Goal: Find specific page/section: Locate a particular part of the current website

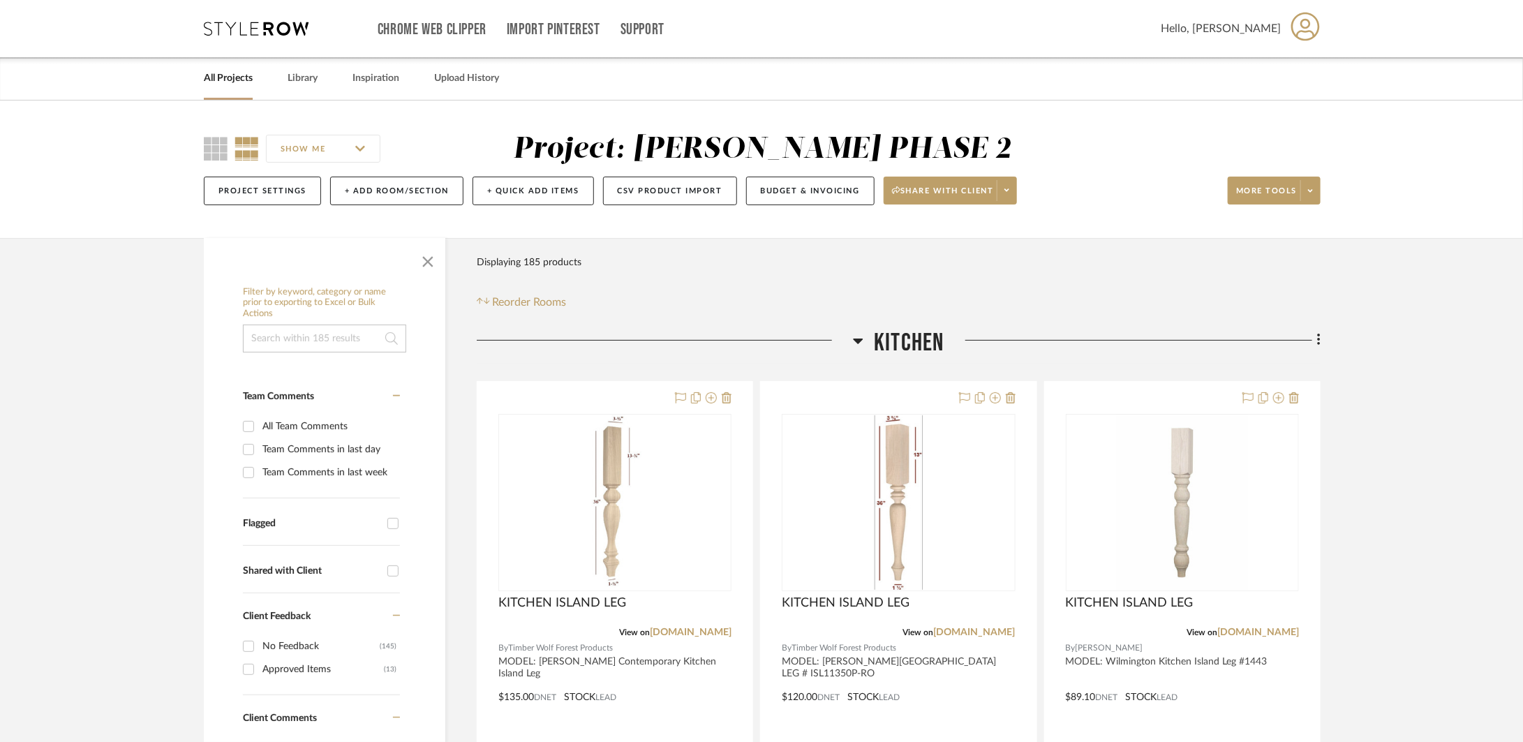
click at [916, 333] on span "Kitchen" at bounding box center [909, 343] width 70 height 30
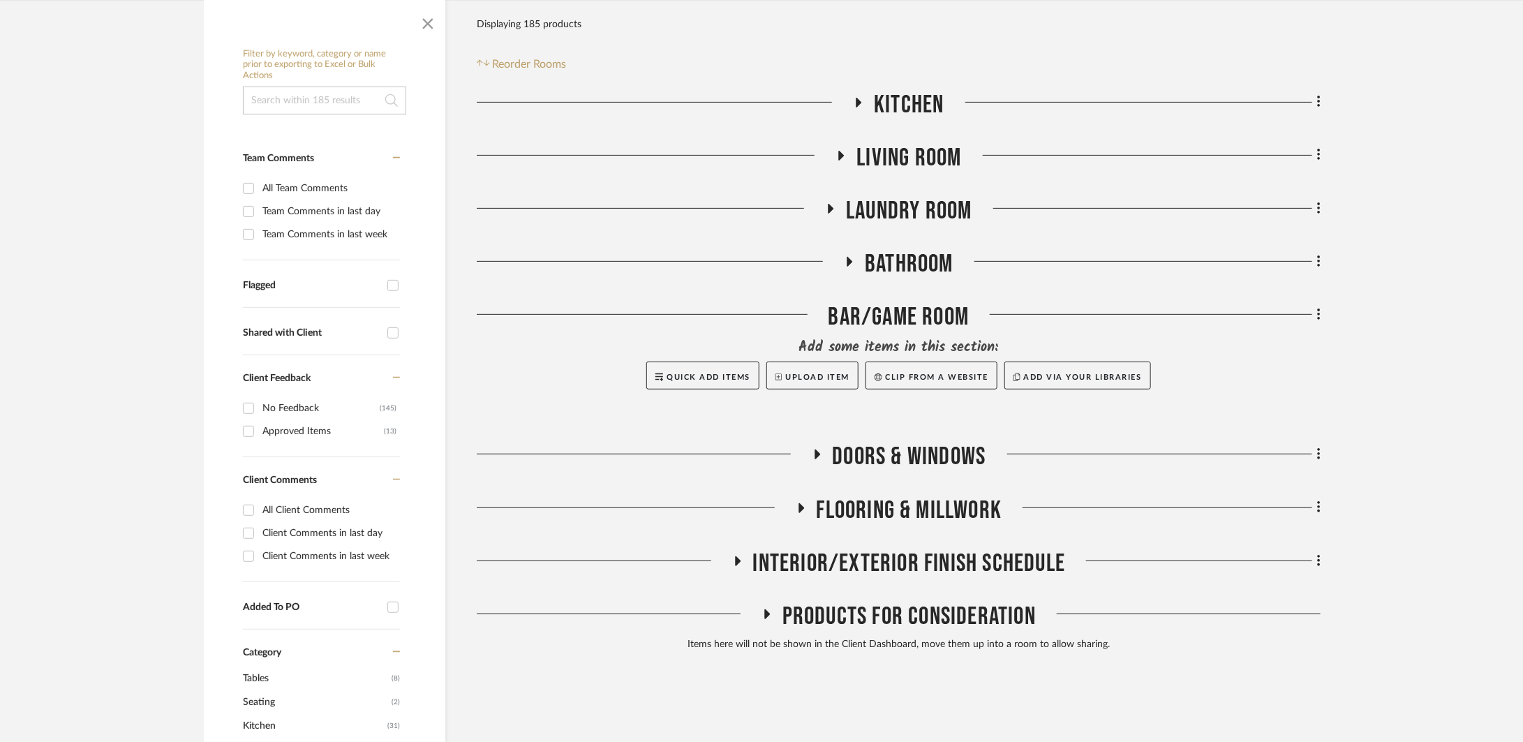
scroll to position [242, 0]
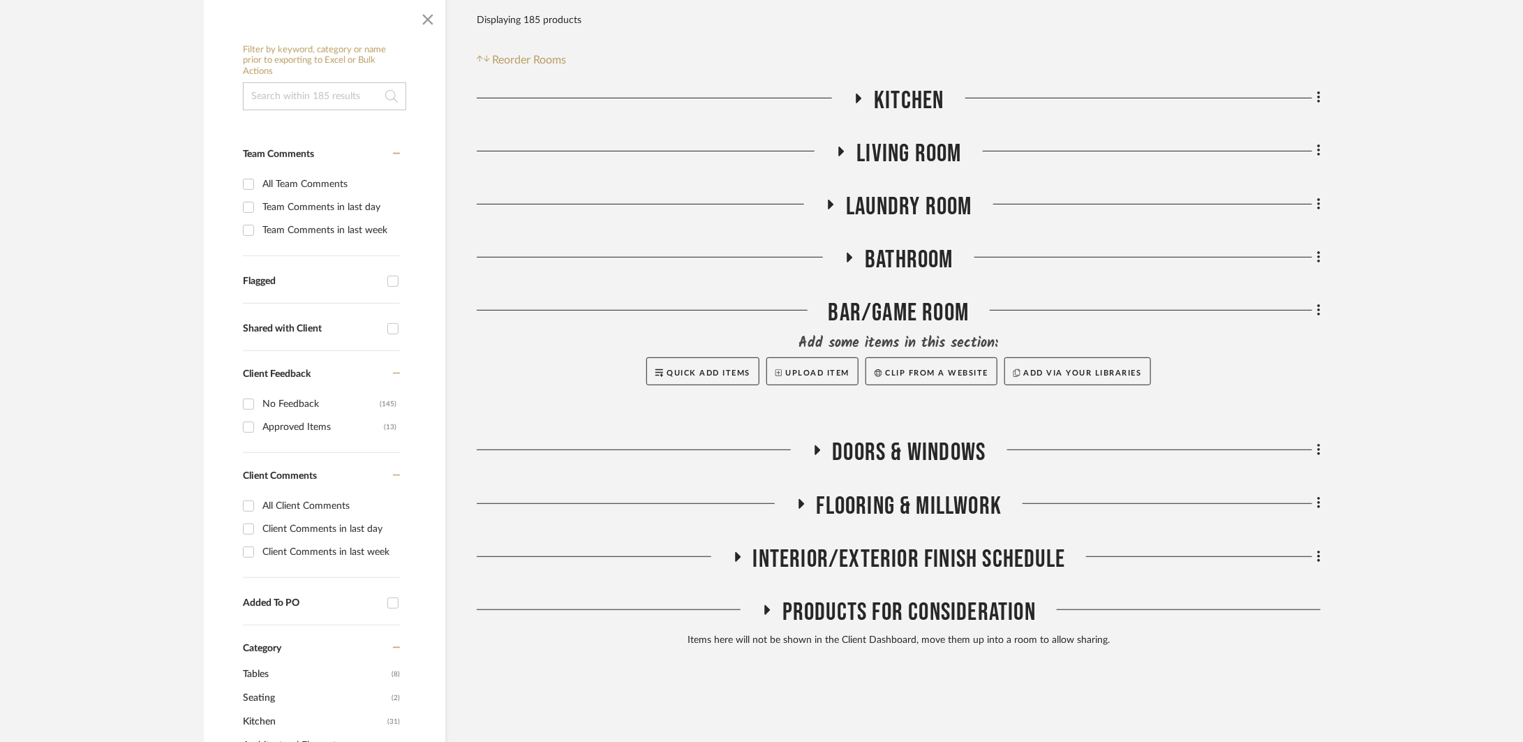
click at [889, 149] on span "Living Room" at bounding box center [909, 154] width 105 height 30
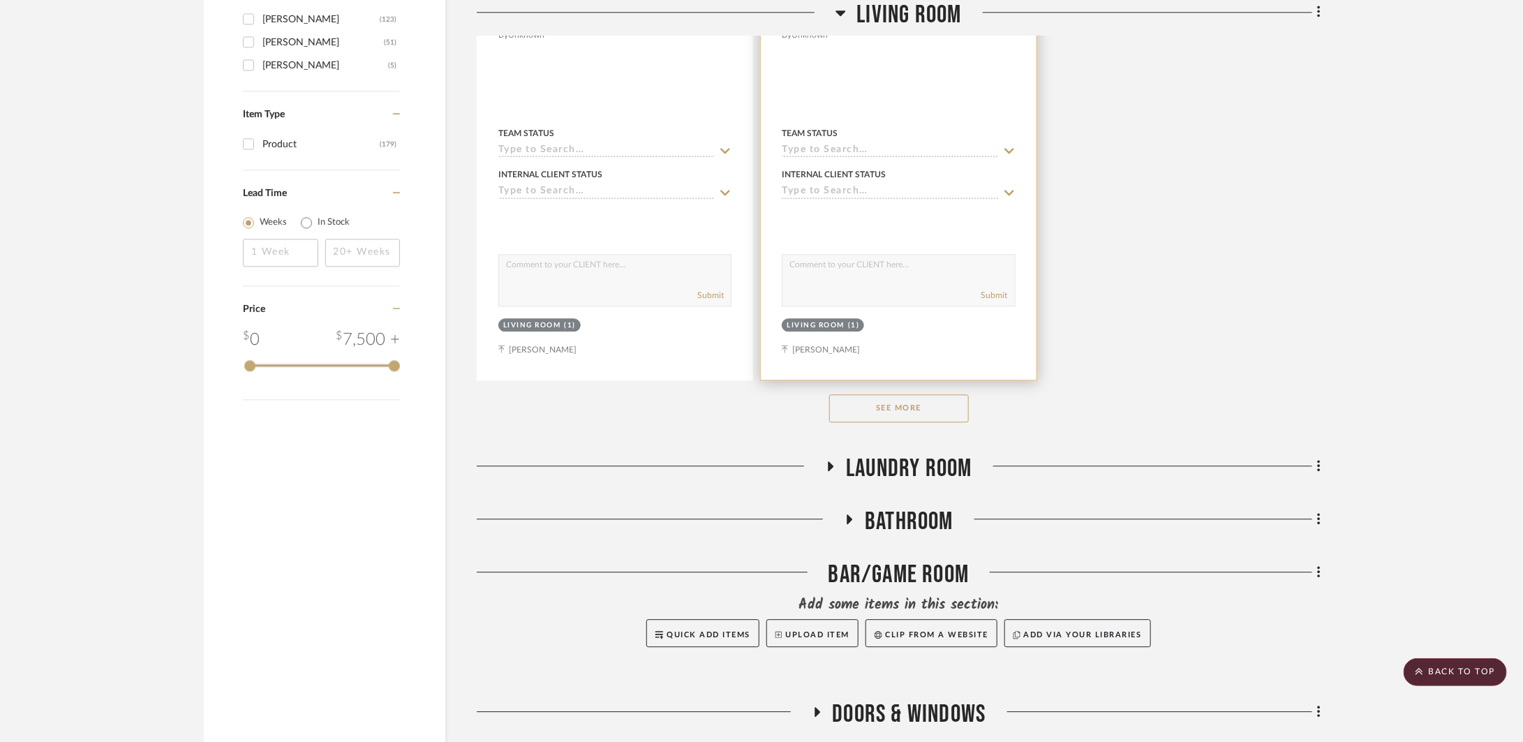
scroll to position [2186, 0]
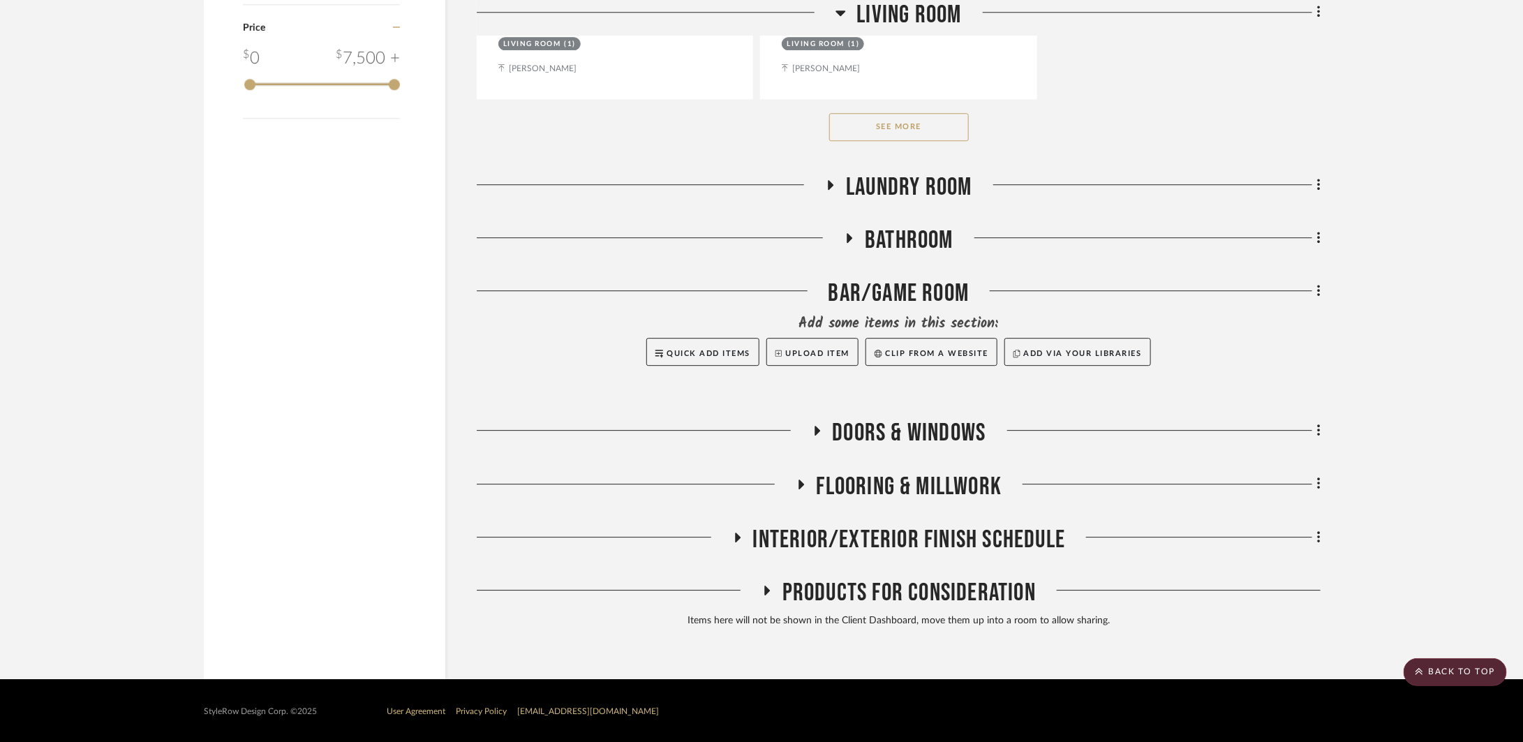
click at [951, 138] on button "See More" at bounding box center [899, 127] width 140 height 28
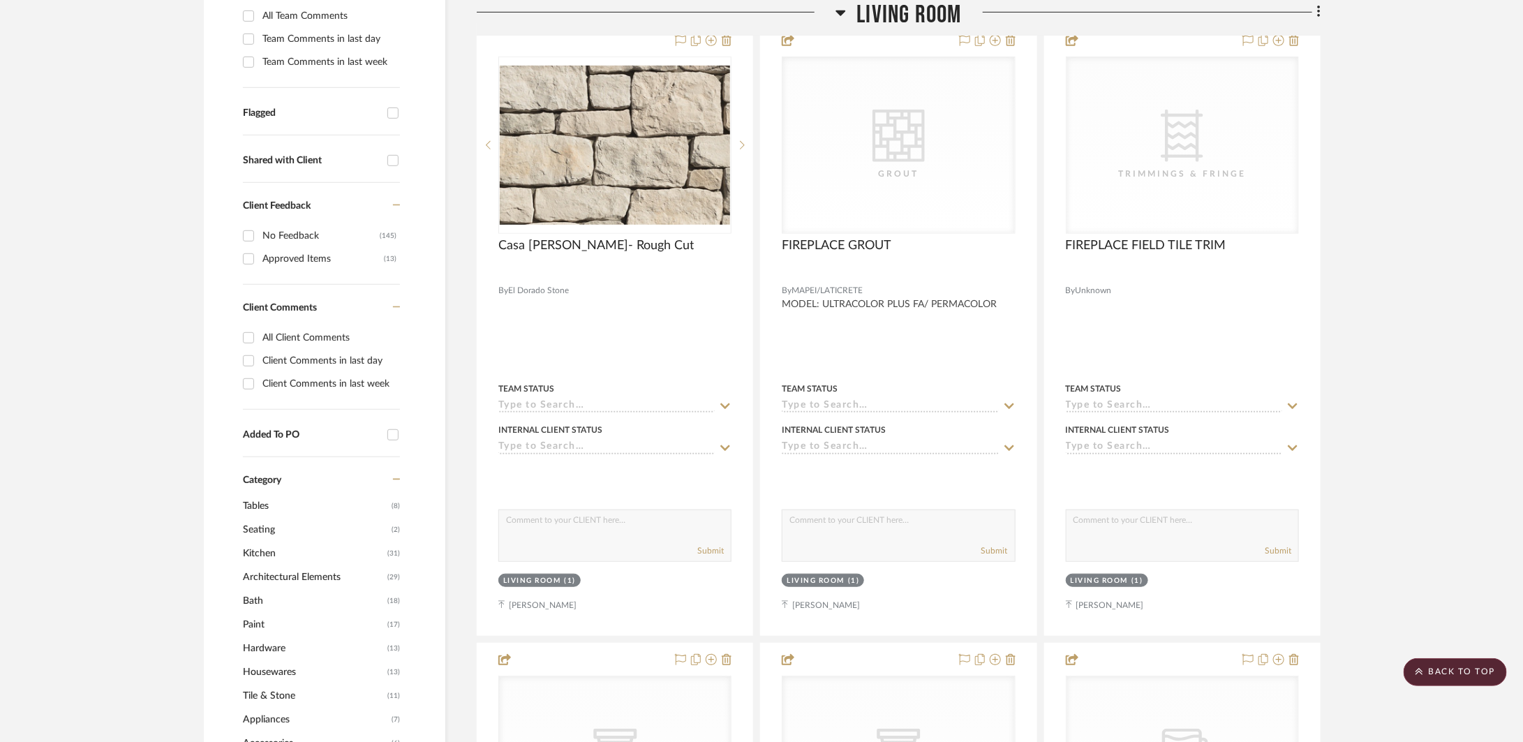
scroll to position [124, 0]
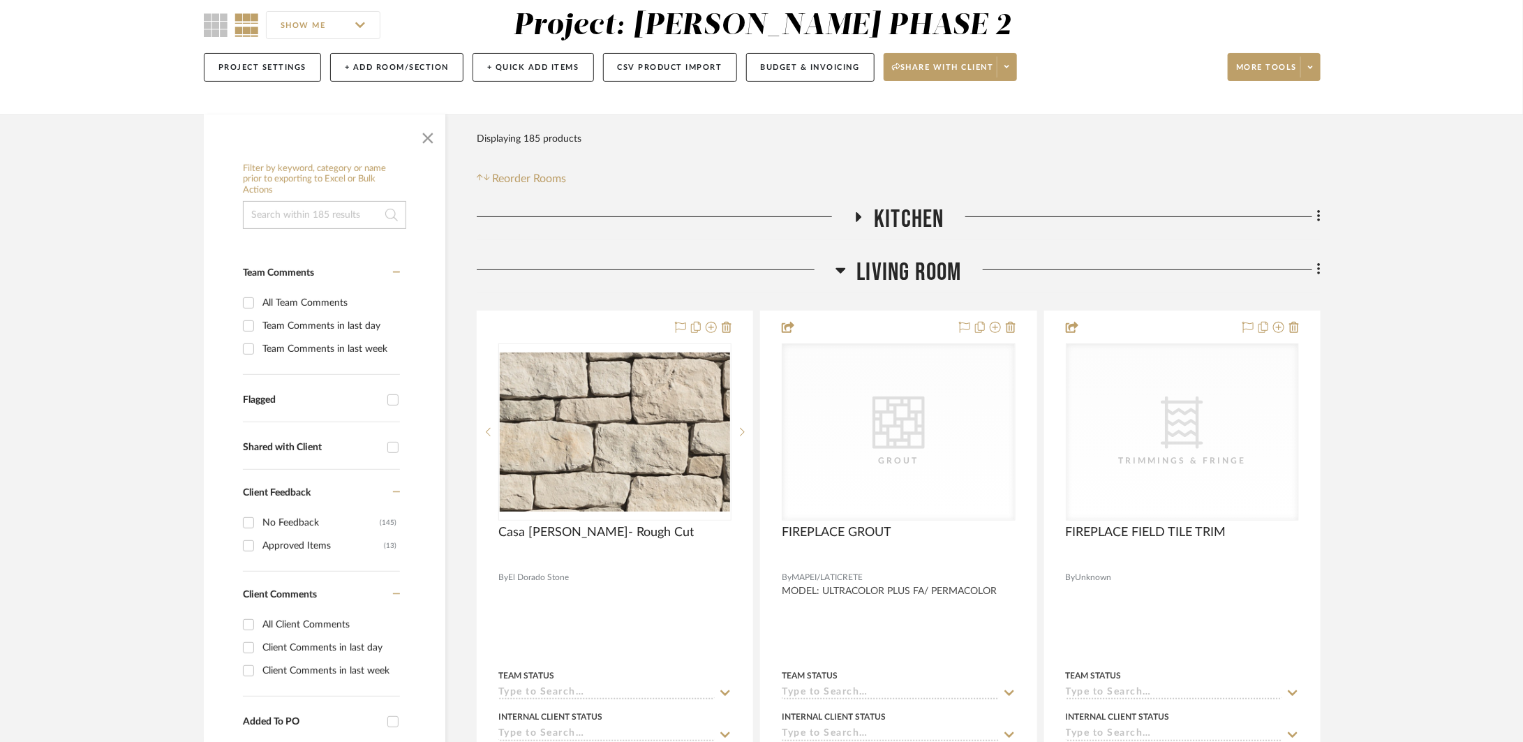
click at [935, 258] on span "Living Room" at bounding box center [909, 273] width 105 height 30
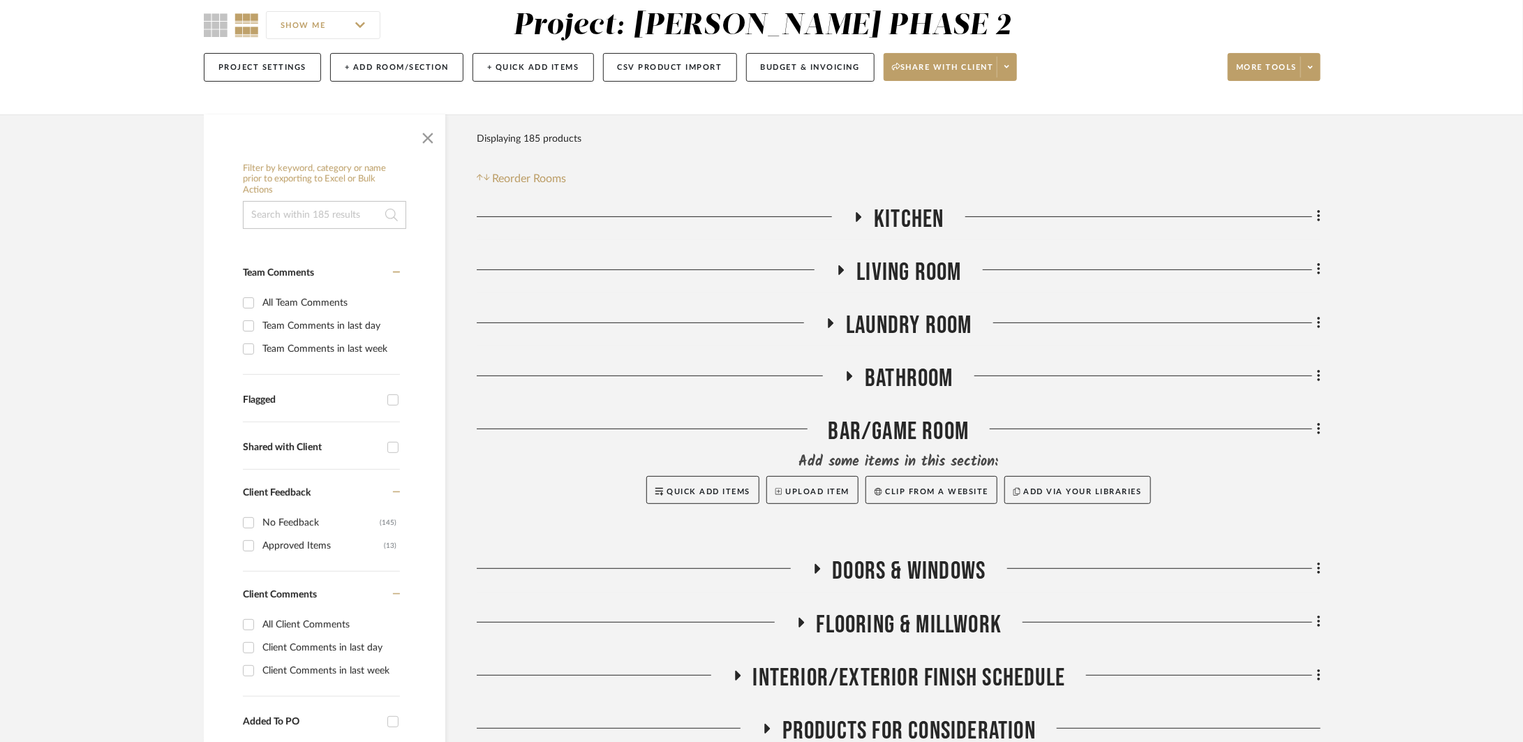
click at [926, 317] on span "Laundry Room" at bounding box center [909, 326] width 126 height 30
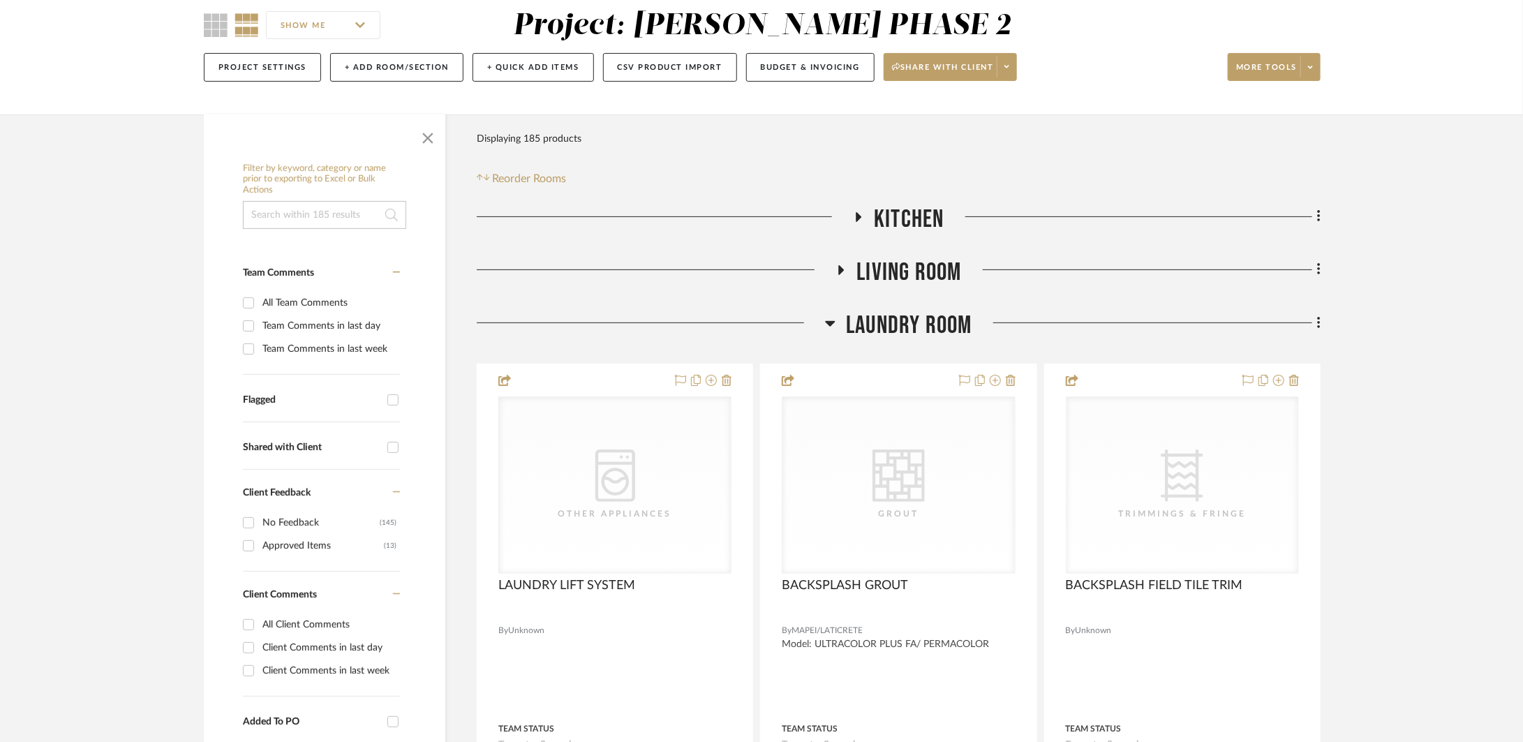
click at [926, 317] on span "Laundry Room" at bounding box center [909, 326] width 126 height 30
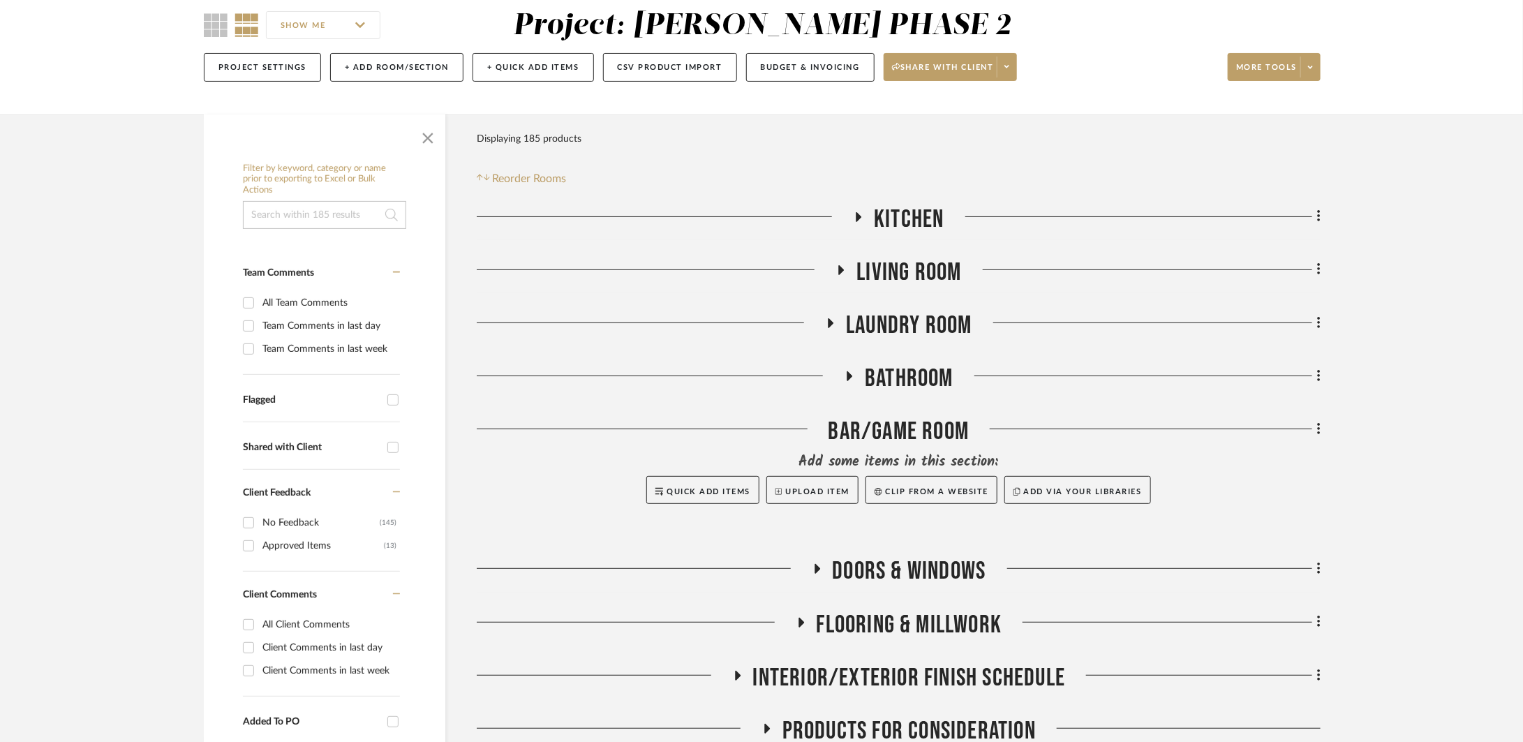
click at [928, 376] on span "Bathroom" at bounding box center [909, 379] width 89 height 30
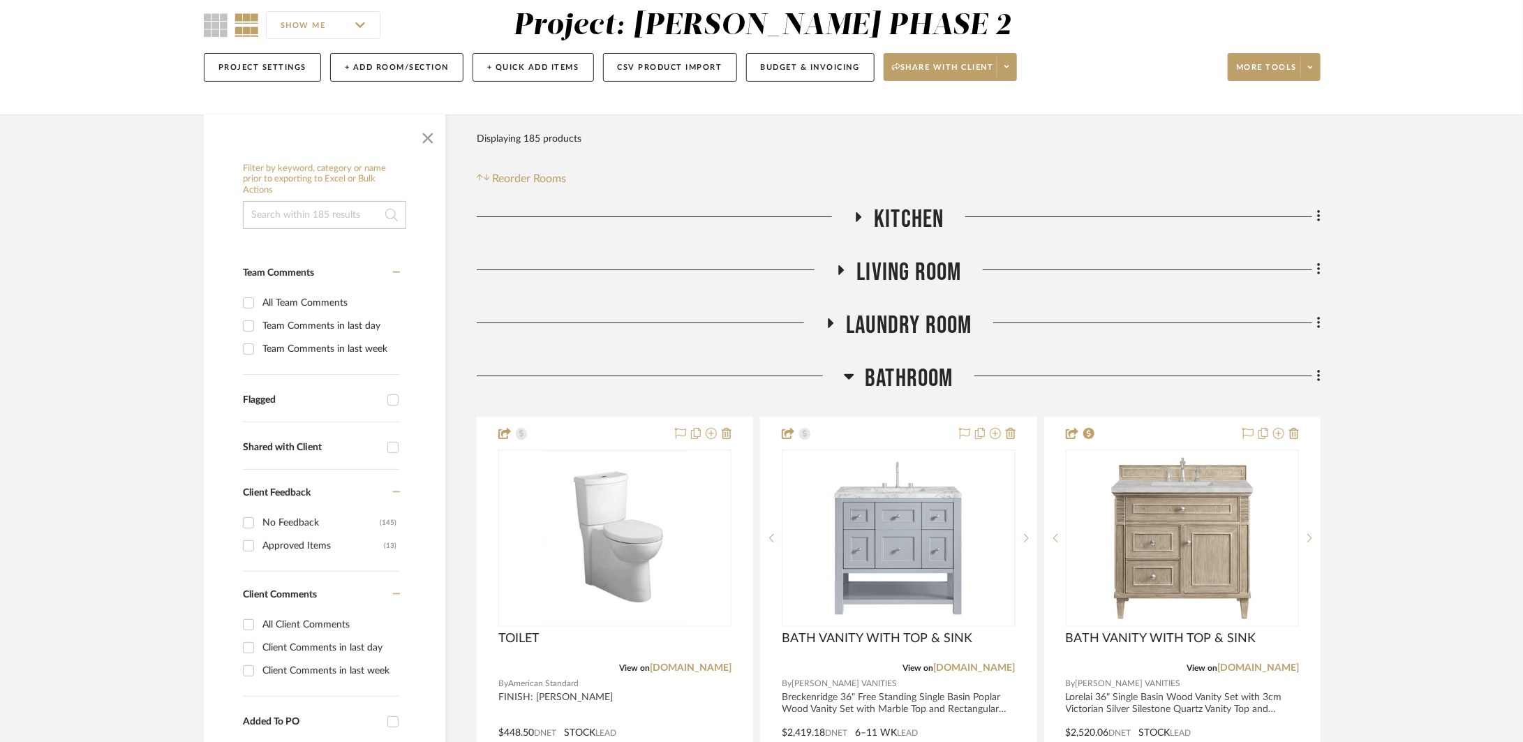
click at [928, 376] on span "Bathroom" at bounding box center [909, 379] width 89 height 30
